Goal: Task Accomplishment & Management: Manage account settings

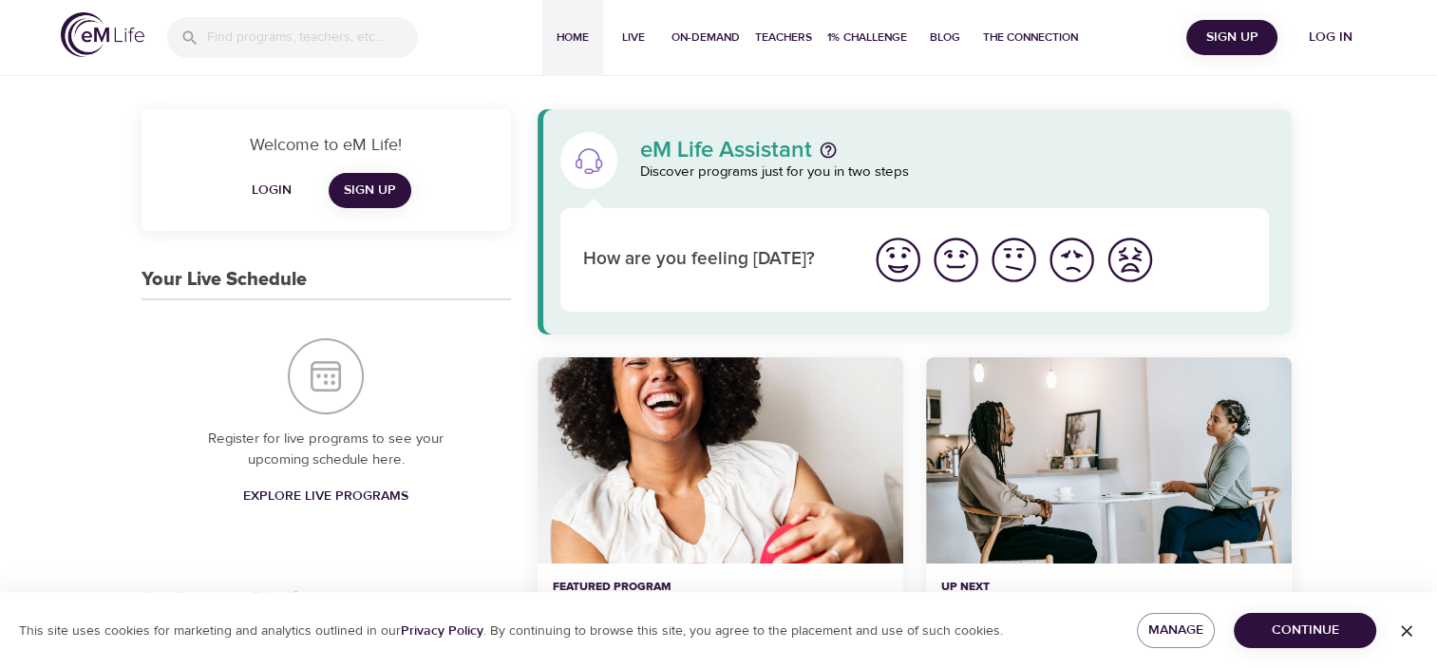
click at [261, 184] on span "Login" at bounding box center [272, 191] width 46 height 24
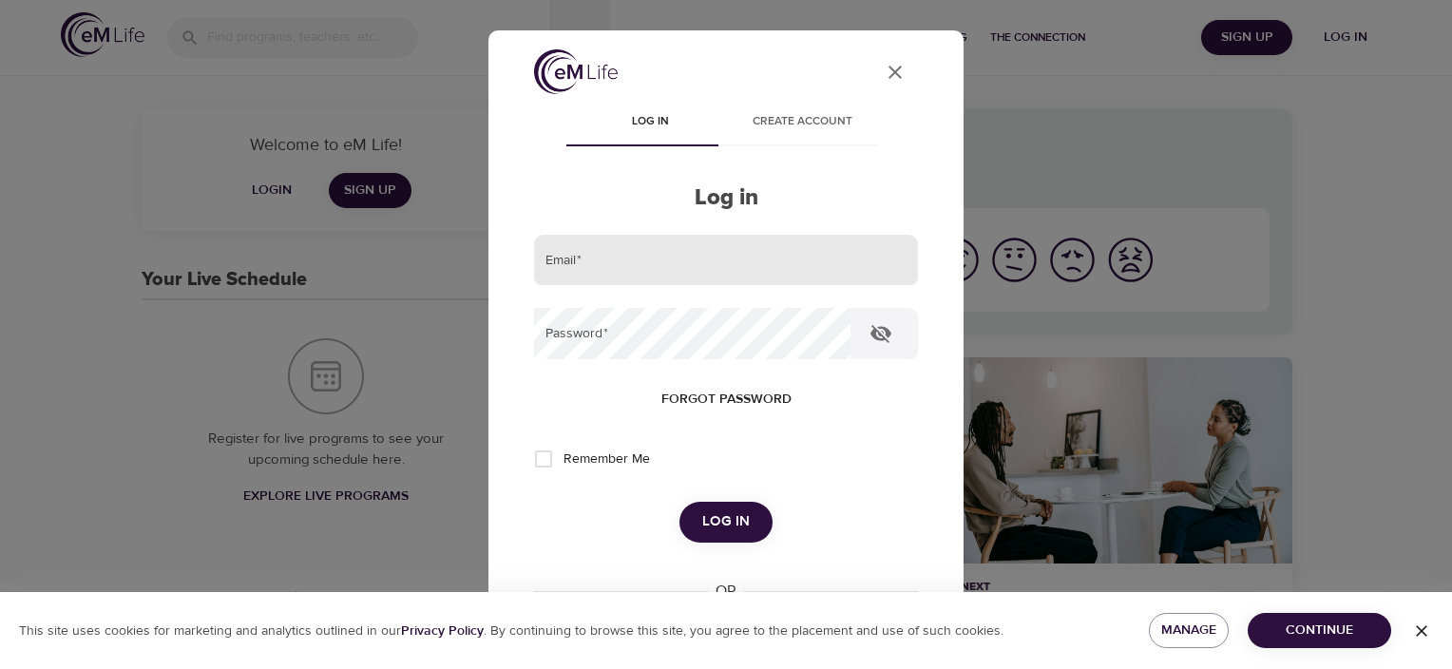
click at [593, 255] on input "email" at bounding box center [726, 260] width 384 height 51
type input "[EMAIL_ADDRESS][DOMAIN_NAME]"
click at [679, 502] on button "Log in" at bounding box center [725, 522] width 93 height 40
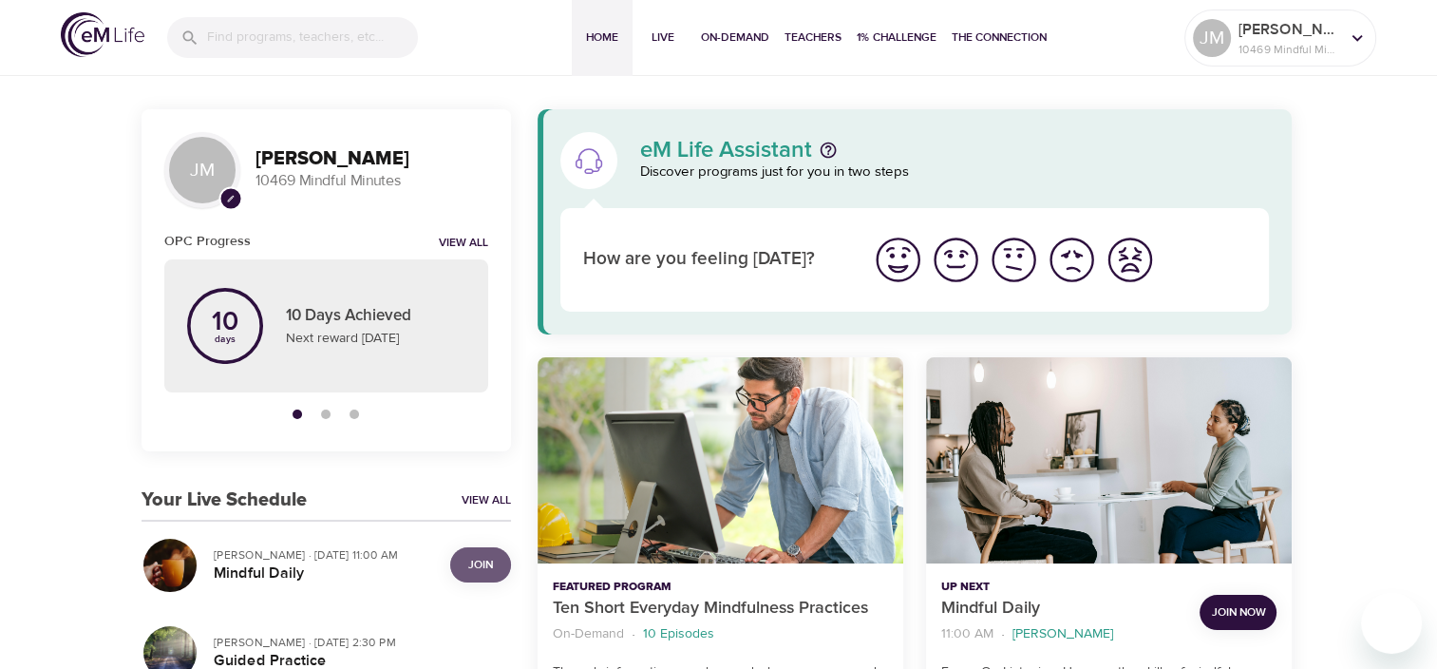
click at [476, 561] on span "Join" at bounding box center [480, 565] width 25 height 20
